Goal: Transaction & Acquisition: Download file/media

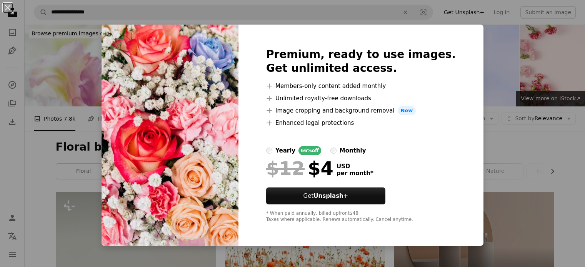
scroll to position [1230, 0]
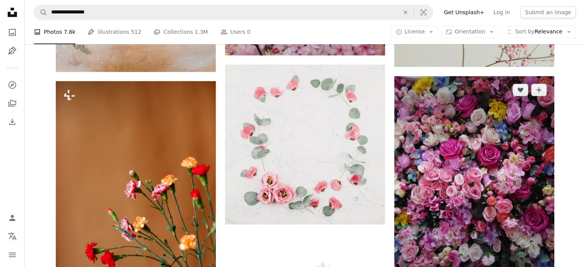
scroll to position [577, 0]
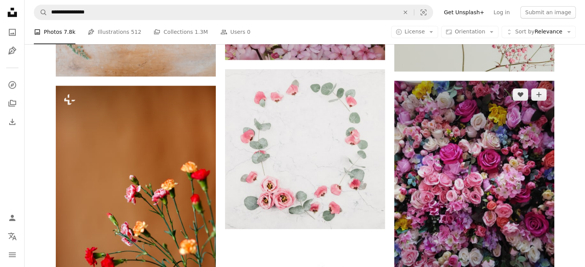
click at [455, 188] on img at bounding box center [474, 187] width 160 height 213
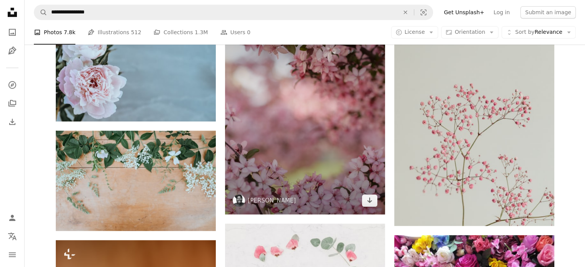
scroll to position [346, 0]
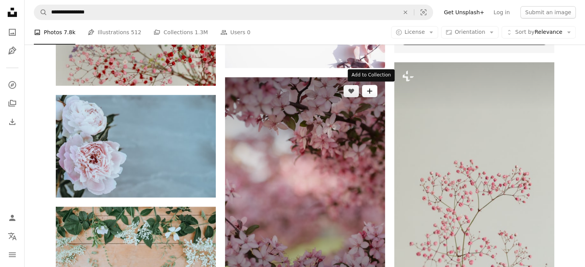
click at [370, 90] on icon "A plus sign" at bounding box center [369, 91] width 6 height 6
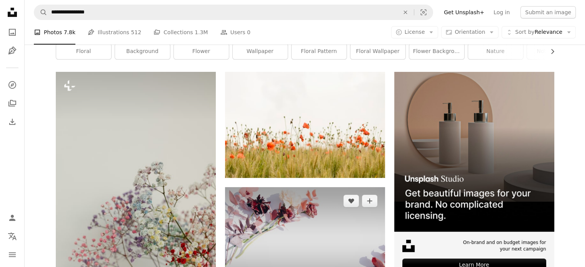
scroll to position [115, 0]
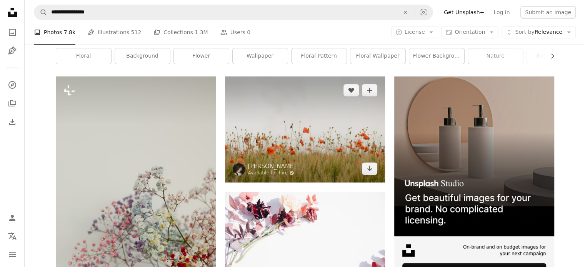
click at [308, 140] on img at bounding box center [305, 130] width 160 height 106
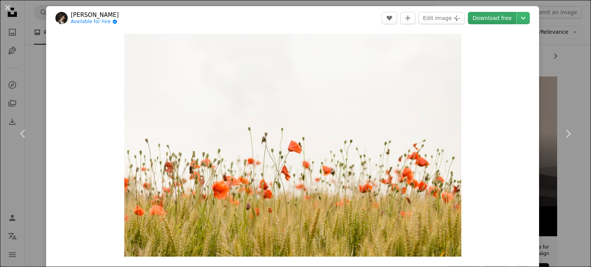
click at [494, 17] on link "Download free" at bounding box center [492, 18] width 48 height 12
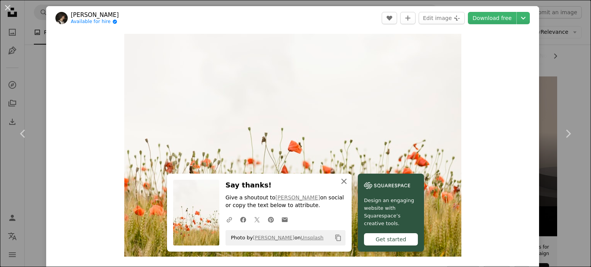
click at [340, 178] on icon "An X shape" at bounding box center [343, 181] width 9 height 9
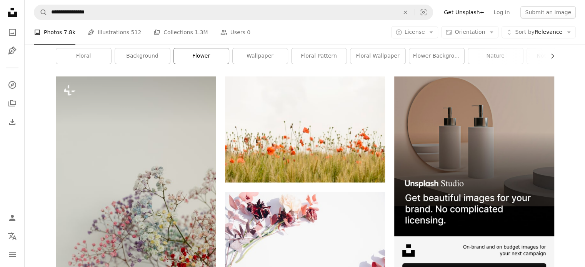
click at [205, 57] on link "flower" at bounding box center [201, 55] width 55 height 15
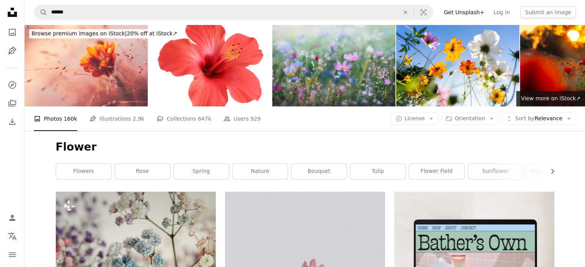
click at [338, 68] on img at bounding box center [333, 66] width 123 height 82
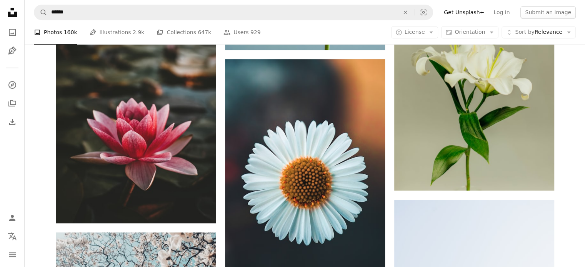
scroll to position [450, 0]
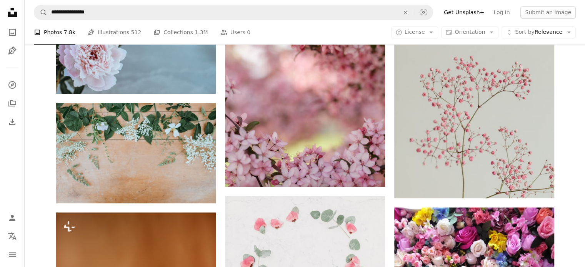
scroll to position [115, 0]
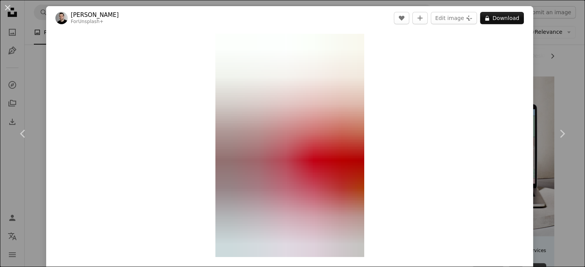
scroll to position [192, 0]
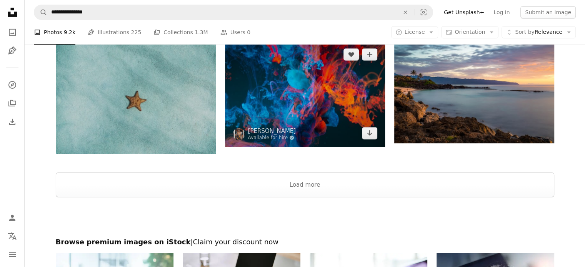
scroll to position [2640, 0]
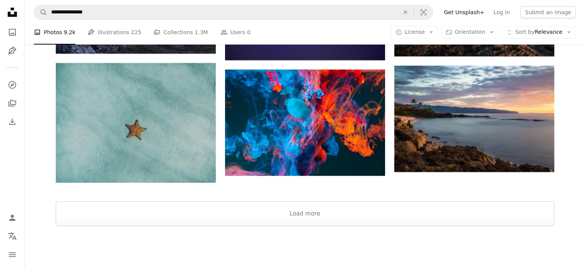
click at [52, 32] on li "A photo Photos 9.2k" at bounding box center [55, 32] width 42 height 25
